Goal: Information Seeking & Learning: Learn about a topic

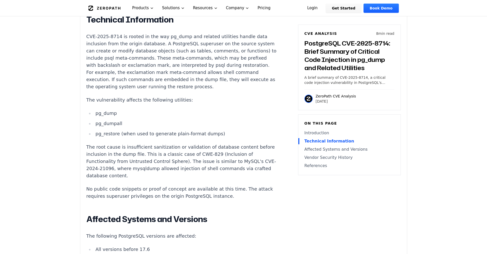
scroll to position [537, 0]
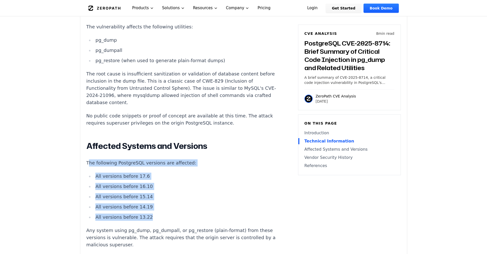
drag, startPoint x: 138, startPoint y: 162, endPoint x: 157, endPoint y: 203, distance: 44.2
click at [157, 203] on div "Introduction Database administrators restoring backups from trusted sources may…" at bounding box center [181, 133] width 190 height 618
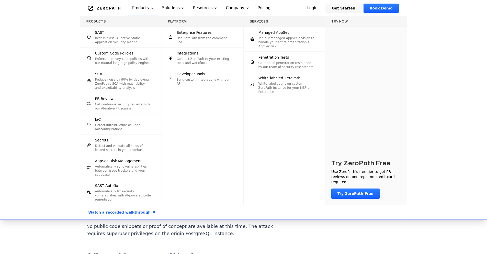
scroll to position [333, 0]
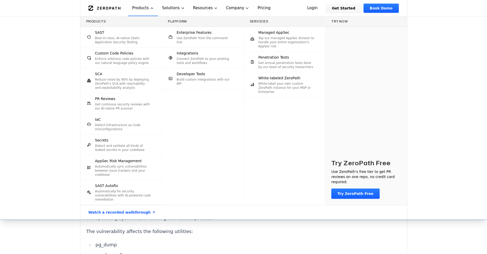
click at [17, 90] on div "Products SAST Best-in-class, AI-native Static Application Security Testing Cust…" at bounding box center [243, 117] width 487 height 203
click at [35, 123] on div "Products SAST Best-in-class, AI-native Static Application Security Testing Cust…" at bounding box center [243, 117] width 487 height 203
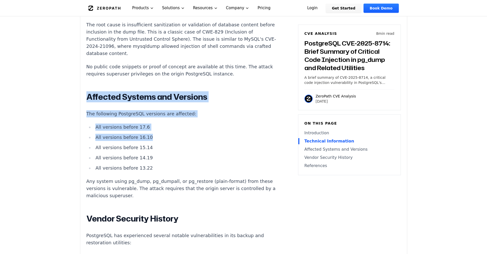
scroll to position [614, 0]
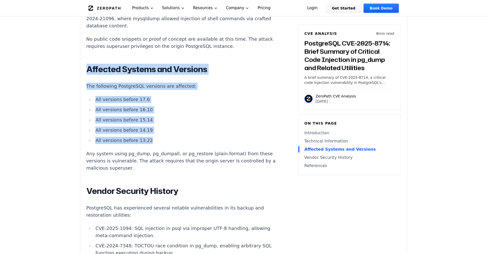
drag, startPoint x: 84, startPoint y: 108, endPoint x: 179, endPoint y: 127, distance: 97.0
copy div "Affected Systems and Versions The following PostgreSQL versions are affected: A…"
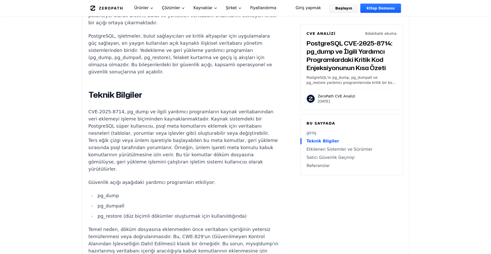
scroll to position [0, 0]
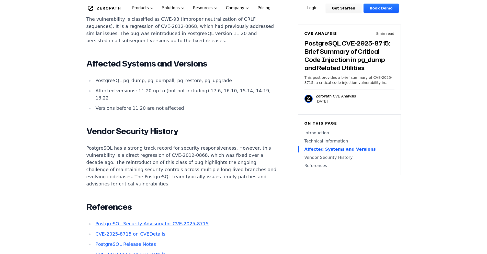
scroll to position [563, 0]
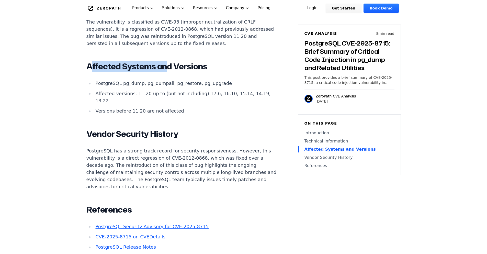
drag, startPoint x: 90, startPoint y: 58, endPoint x: 165, endPoint y: 63, distance: 75.9
click at [165, 63] on h2 "Affected Systems and Versions" at bounding box center [181, 66] width 190 height 10
click at [219, 67] on div "Introduction Attackers with access to a PostgreSQL origin server can embed mali…" at bounding box center [181, 34] width 190 height 473
drag, startPoint x: 168, startPoint y: 60, endPoint x: 71, endPoint y: 62, distance: 97.2
click at [71, 62] on main "How ZeroPath Works Learn the technical details of how ZeroPath works under the …" at bounding box center [243, 108] width 487 height 1343
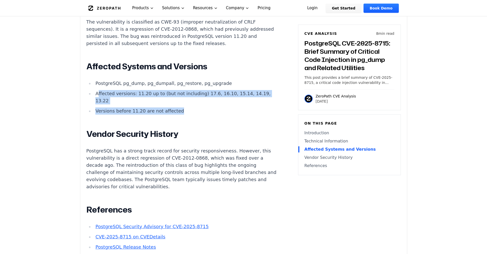
drag, startPoint x: 199, startPoint y: 108, endPoint x: 98, endPoint y: 86, distance: 103.2
click at [98, 86] on ul "PostgreSQL pg_dump, pg_dumpall, pg_restore, pg_upgrade Affected versions: 11.20…" at bounding box center [181, 97] width 190 height 35
click at [174, 108] on li "Versions before 11.20 are not affected" at bounding box center [185, 110] width 183 height 7
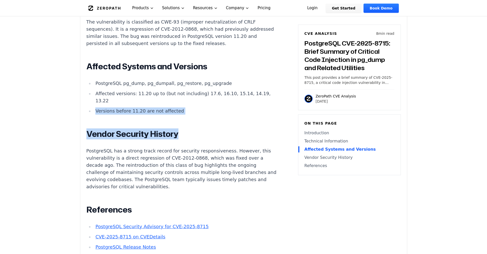
drag, startPoint x: 185, startPoint y: 114, endPoint x: 125, endPoint y: 96, distance: 63.5
click at [118, 96] on div "Introduction Attackers with access to a PostgreSQL origin server can embed mali…" at bounding box center [181, 34] width 190 height 473
click at [125, 96] on li "Affected versions: 11.20 up to (but not including) 17.6, 16.10, 15.14, 14.19, 1…" at bounding box center [185, 97] width 183 height 14
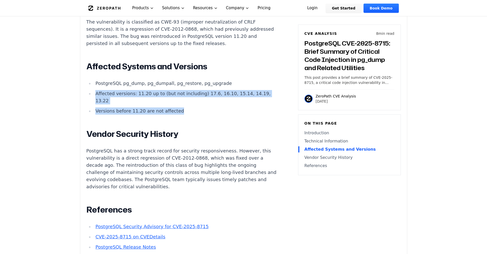
drag, startPoint x: 197, startPoint y: 103, endPoint x: 95, endPoint y: 87, distance: 102.9
click at [95, 87] on ul "PostgreSQL pg_dump, pg_dumpall, pg_restore, pg_upgrade Affected versions: 11.20…" at bounding box center [181, 97] width 190 height 35
click at [185, 107] on li "Versions before 11.20 are not affected" at bounding box center [185, 110] width 183 height 7
click at [180, 108] on li "Versions before 11.20 are not affected" at bounding box center [185, 110] width 183 height 7
click at [169, 107] on li "Versions before 11.20 are not affected" at bounding box center [185, 110] width 183 height 7
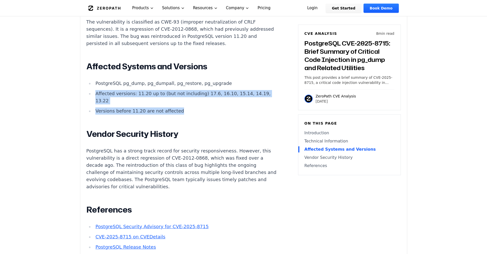
click at [172, 107] on li "Versions before 11.20 are not affected" at bounding box center [185, 110] width 183 height 7
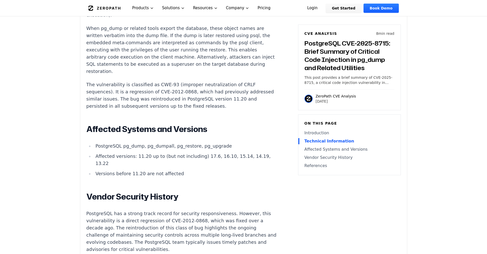
scroll to position [409, 0]
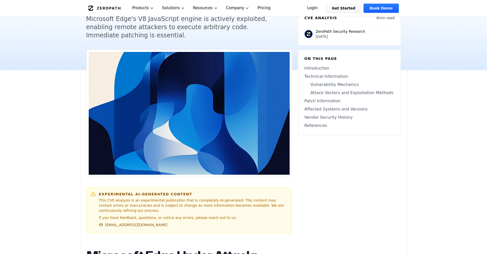
scroll to position [179, 0]
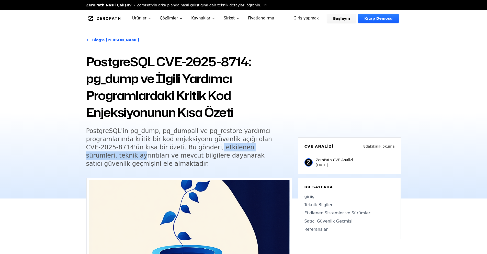
drag, startPoint x: 204, startPoint y: 144, endPoint x: 259, endPoint y: 144, distance: 55.3
click at [259, 144] on font "PostgreSQL'in pg_dump, pg_dumpall ve pg_restore yardımcı programlarında kritik …" at bounding box center [179, 147] width 186 height 40
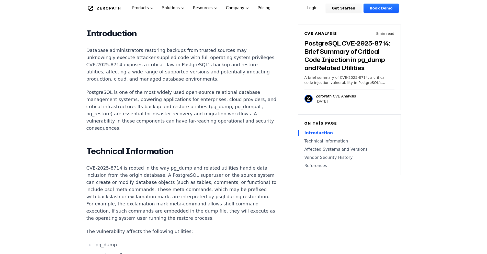
scroll to position [349, 0]
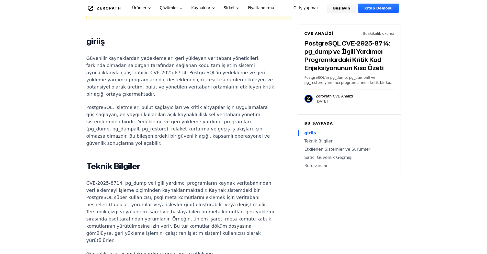
scroll to position [324, 0]
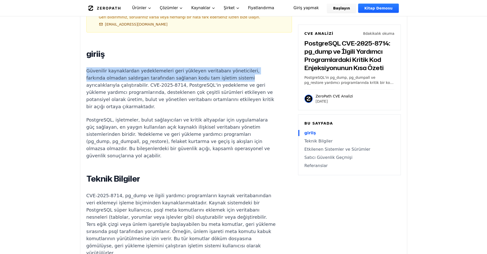
drag, startPoint x: 89, startPoint y: 62, endPoint x: 243, endPoint y: 68, distance: 154.3
click at [243, 68] on p "Güvenilir kaynaklardan yedeklemeleri geri yükleyen veritabanı yöneticileri, far…" at bounding box center [181, 88] width 190 height 43
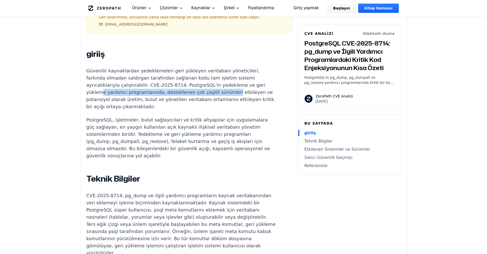
drag, startPoint x: 101, startPoint y: 81, endPoint x: 222, endPoint y: 80, distance: 120.7
click at [222, 80] on p "Güvenilir kaynaklardan yedeklemeleri geri yükleyen veritabanı yöneticileri, far…" at bounding box center [181, 88] width 190 height 43
click at [221, 80] on p "Güvenilir kaynaklardan yedeklemeleri geri yükleyen veritabanı yöneticileri, far…" at bounding box center [181, 88] width 190 height 43
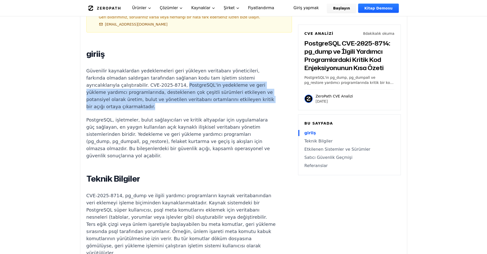
drag, startPoint x: 175, startPoint y: 77, endPoint x: 164, endPoint y: 97, distance: 23.3
click at [164, 97] on p "Güvenilir kaynaklardan yedeklemeleri geri yükleyen veritabanı yöneticileri, far…" at bounding box center [181, 88] width 190 height 43
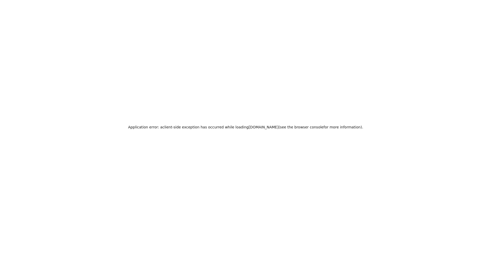
scroll to position [0, 0]
